Goal: Information Seeking & Learning: Learn about a topic

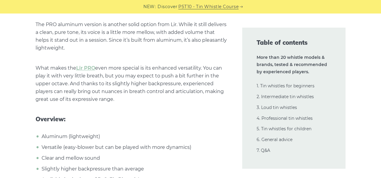
scroll to position [4645, 0]
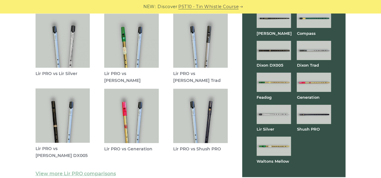
scroll to position [1768, 0]
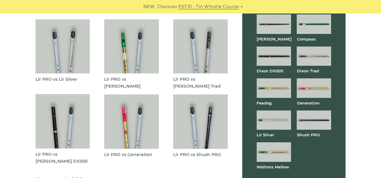
click at [50, 59] on img at bounding box center [63, 47] width 54 height 54
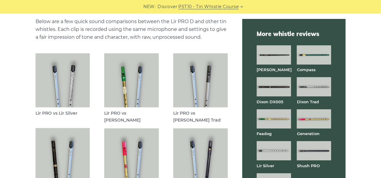
scroll to position [1743, 0]
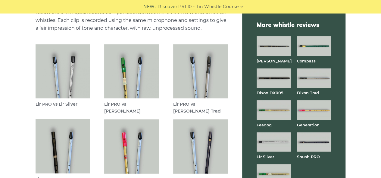
click at [317, 75] on img at bounding box center [313, 78] width 34 height 19
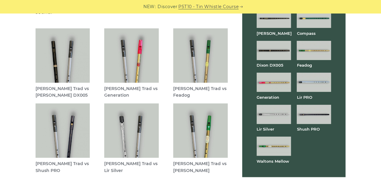
scroll to position [1726, 0]
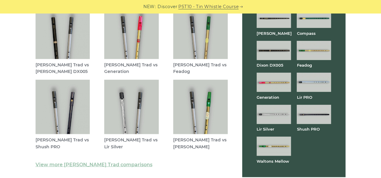
click at [134, 80] on img at bounding box center [131, 107] width 54 height 54
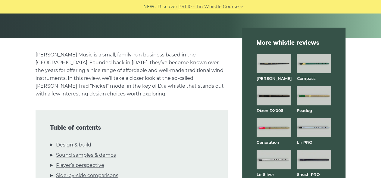
scroll to position [0, 0]
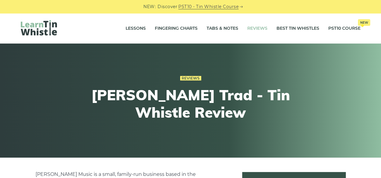
click at [251, 30] on link "Reviews" at bounding box center [257, 28] width 20 height 15
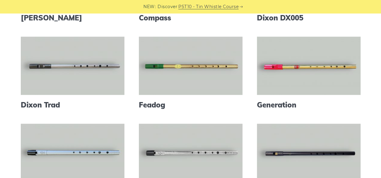
scroll to position [220, 0]
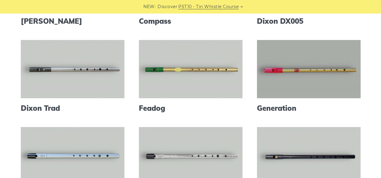
click at [279, 83] on link at bounding box center [309, 69] width 104 height 58
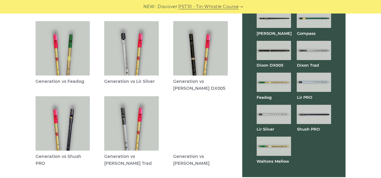
scroll to position [1763, 0]
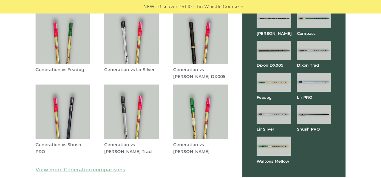
click at [267, 112] on img at bounding box center [273, 114] width 34 height 19
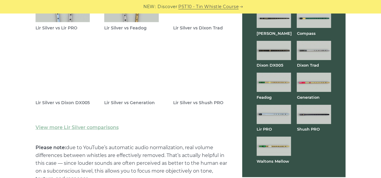
scroll to position [1827, 0]
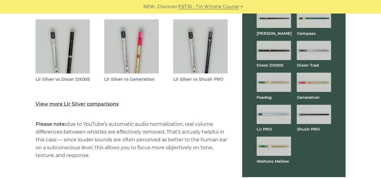
click at [90, 107] on link "View more Lir Silver comparisons" at bounding box center [77, 104] width 83 height 6
